Goal: Check status: Check status

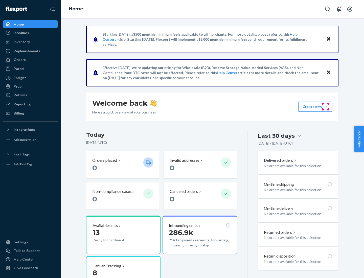
click at [325, 107] on button "Create new Create new inbound Create new order Create new product" at bounding box center [315, 107] width 34 height 10
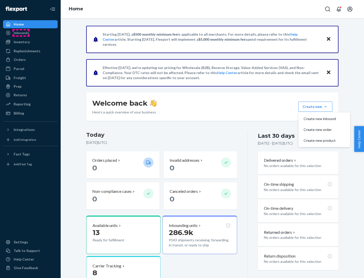
click at [21, 33] on div "Inbounds" at bounding box center [21, 32] width 15 height 5
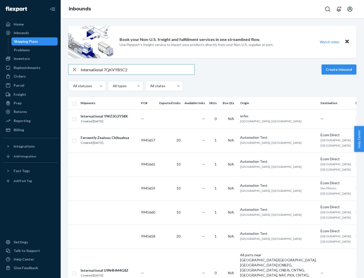
type input "International 7QKVYB5C29"
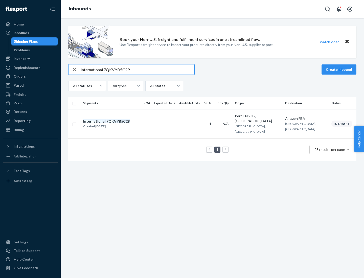
click at [115, 124] on div "Created [DATE]" at bounding box center [106, 126] width 46 height 5
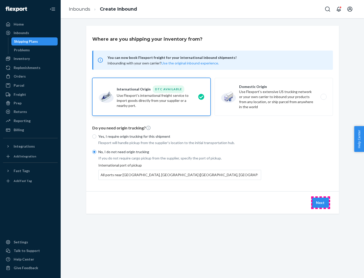
click at [320, 202] on button "Next" at bounding box center [319, 202] width 17 height 10
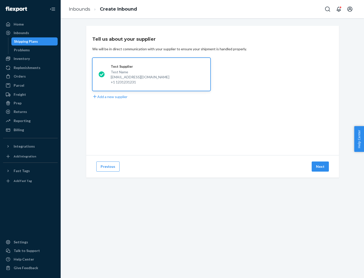
click at [320, 166] on button "Next" at bounding box center [319, 166] width 17 height 10
